Goal: Task Accomplishment & Management: Complete application form

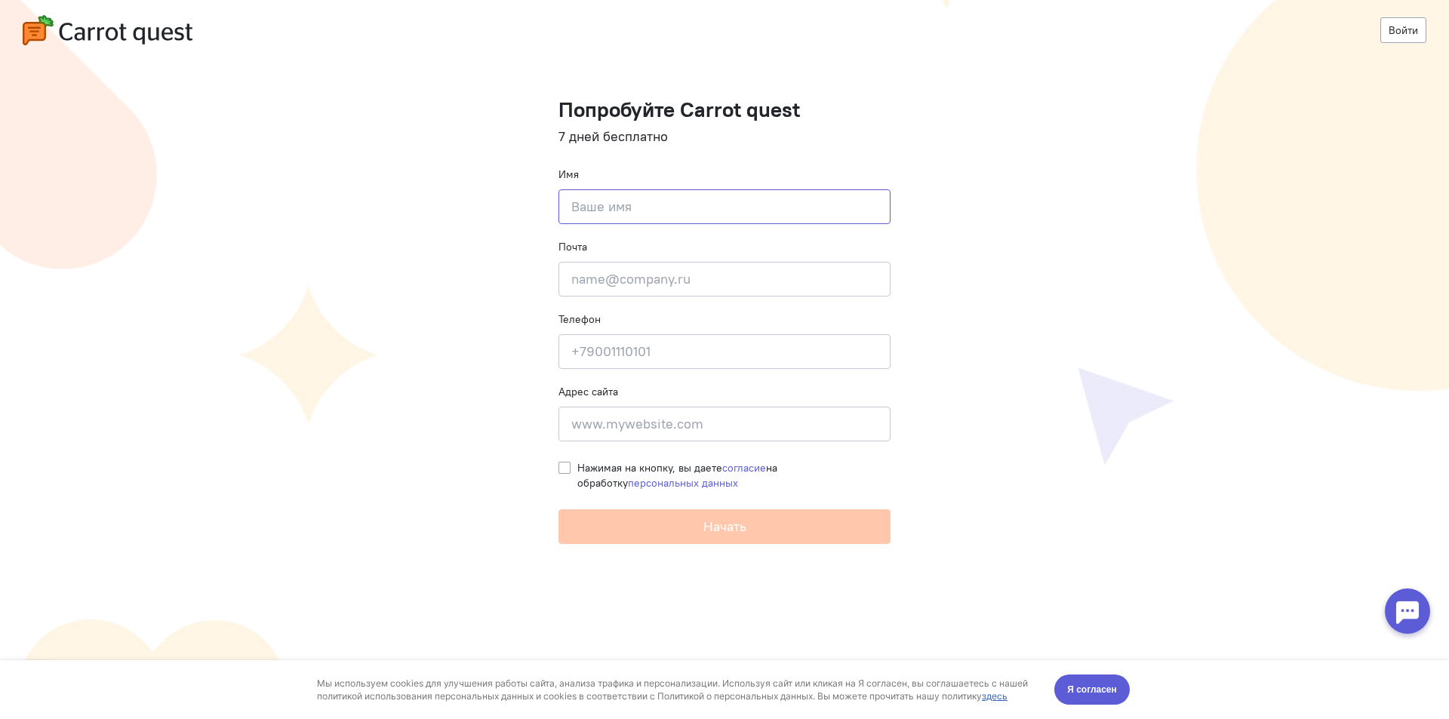
click at [722, 204] on input at bounding box center [724, 206] width 332 height 35
type input "[PERSON_NAME]"
drag, startPoint x: 785, startPoint y: 257, endPoint x: 773, endPoint y: 269, distance: 16.0
click at [776, 267] on div "Почта Введите почту" at bounding box center [724, 267] width 332 height 57
click at [750, 292] on input "email" at bounding box center [724, 279] width 332 height 35
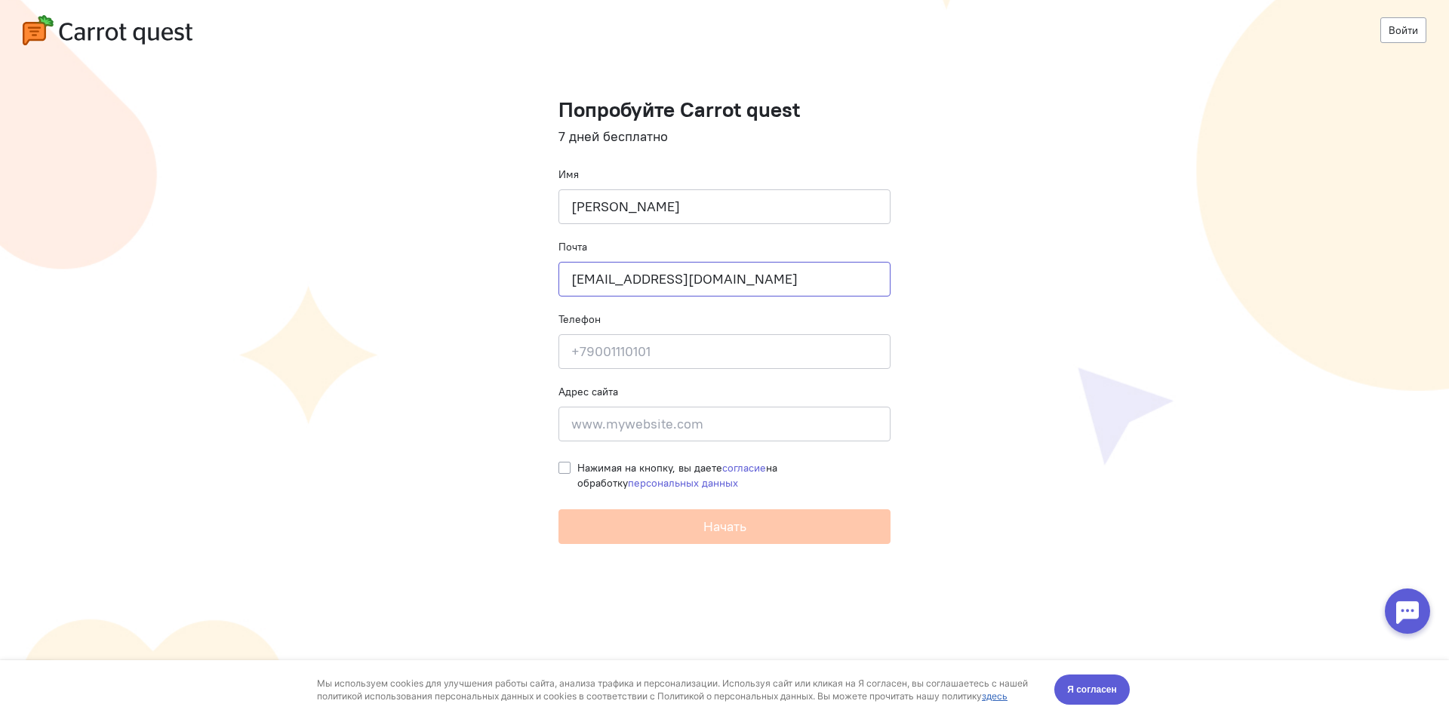
type input "[EMAIL_ADDRESS][DOMAIN_NAME]"
click at [681, 348] on input at bounding box center [724, 351] width 332 height 35
type input "[PHONE_NUMBER]"
click at [732, 432] on input at bounding box center [724, 424] width 332 height 35
click at [577, 472] on label "Нажимая на кнопку, вы даете согласие на обработку персональных данных" at bounding box center [733, 475] width 313 height 30
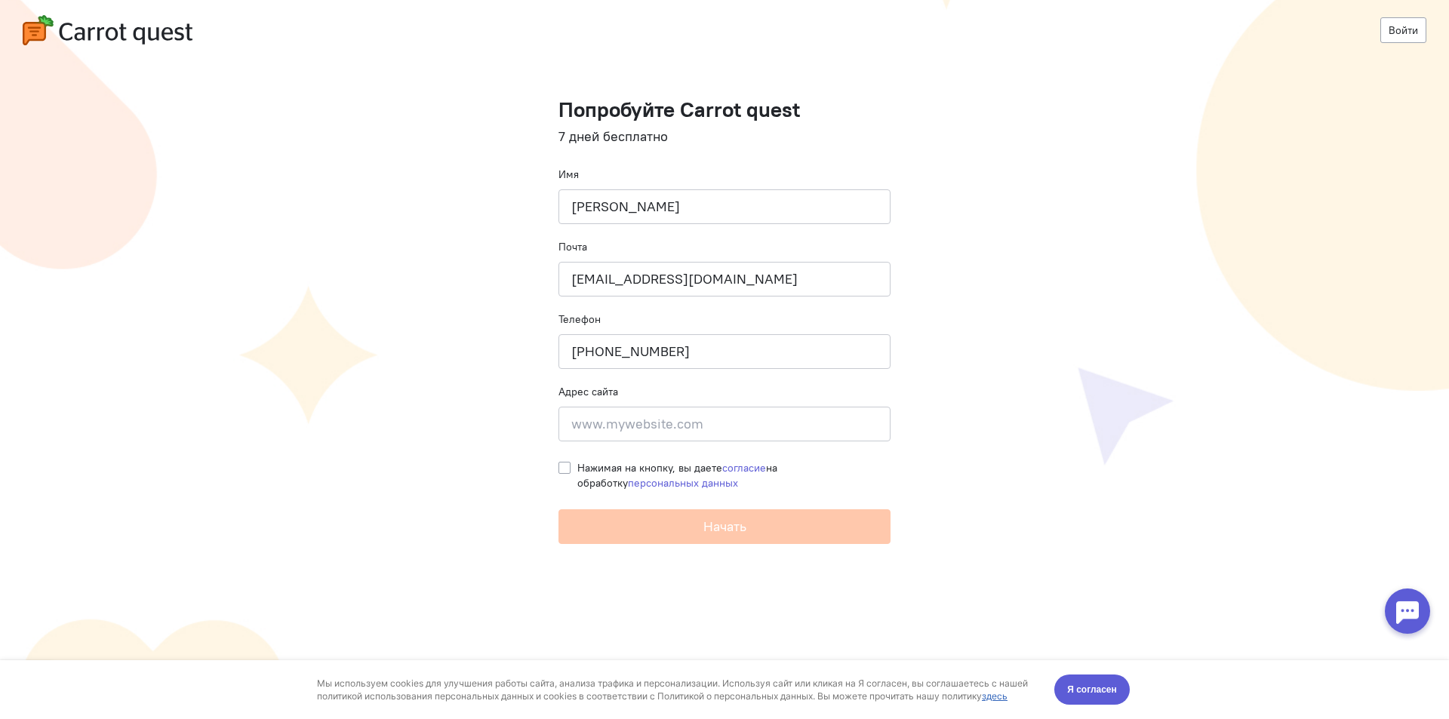
click at [561, 472] on input "Нажимая на кнопку, вы даете согласие на обработку персональных данных" at bounding box center [564, 467] width 12 height 14
checkbox input "true"
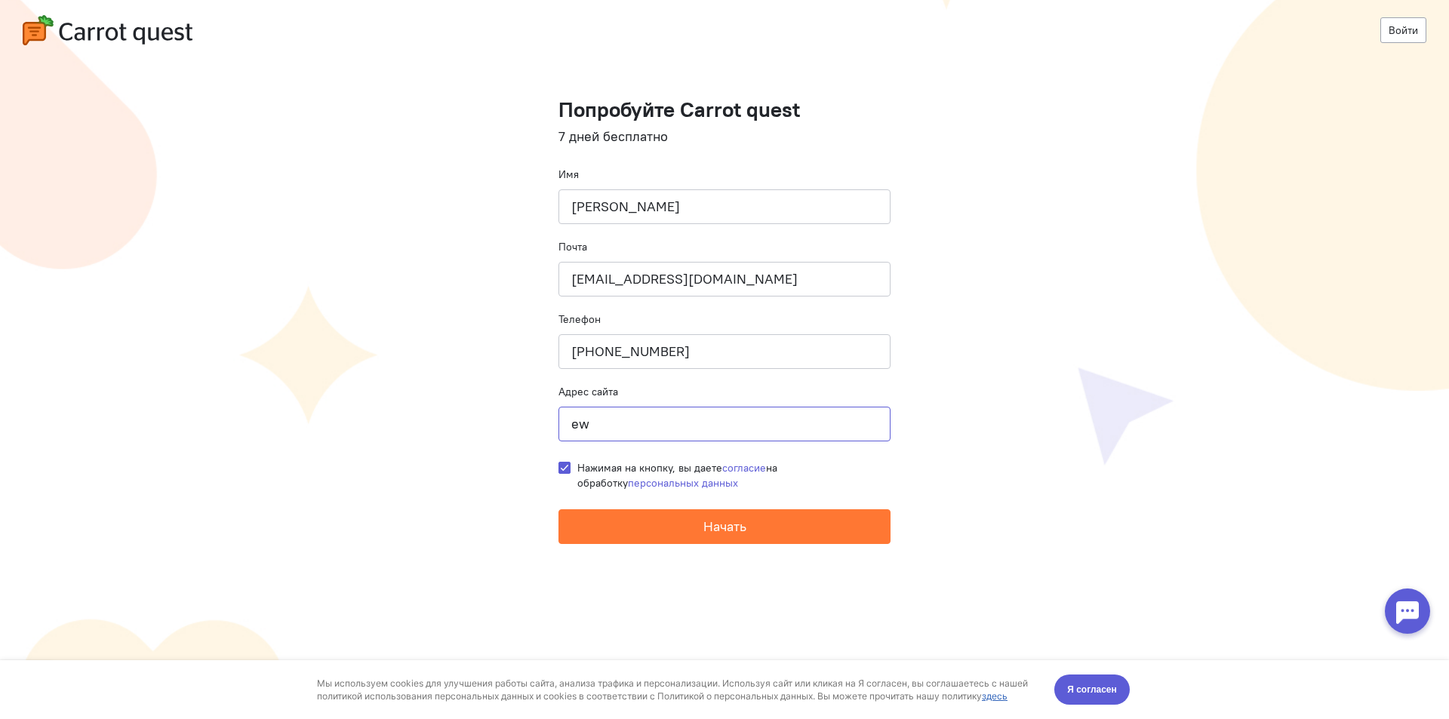
click at [671, 437] on input "ew" at bounding box center [724, 424] width 332 height 35
type input "[DOMAIN_NAME]"
click at [850, 516] on button "Начать" at bounding box center [724, 526] width 332 height 35
